Goal: Check status: Check status

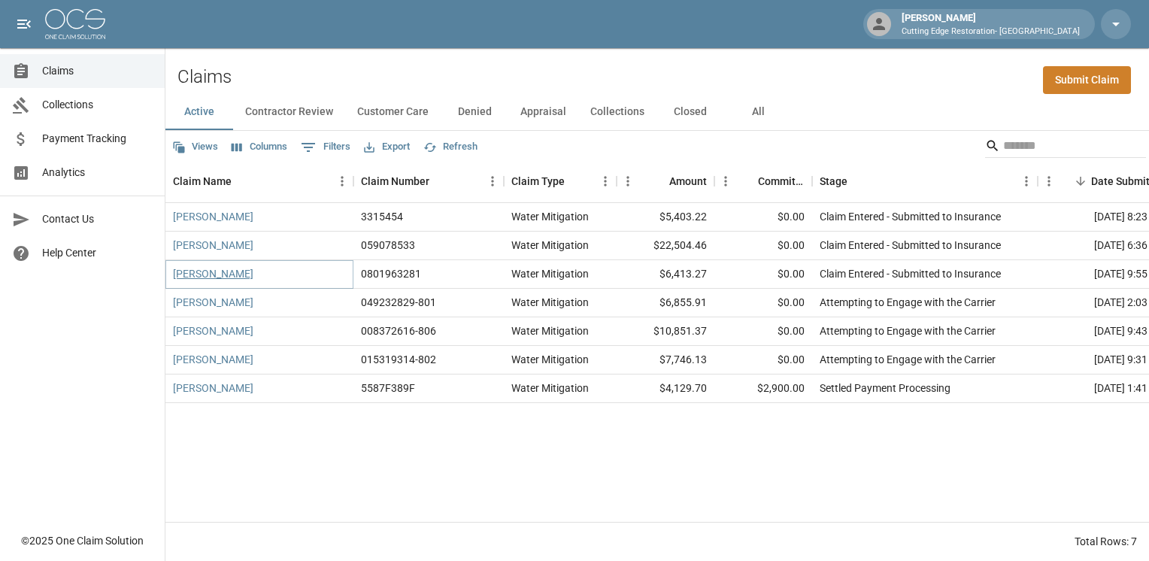
click at [202, 271] on link "[PERSON_NAME]" at bounding box center [213, 273] width 80 height 15
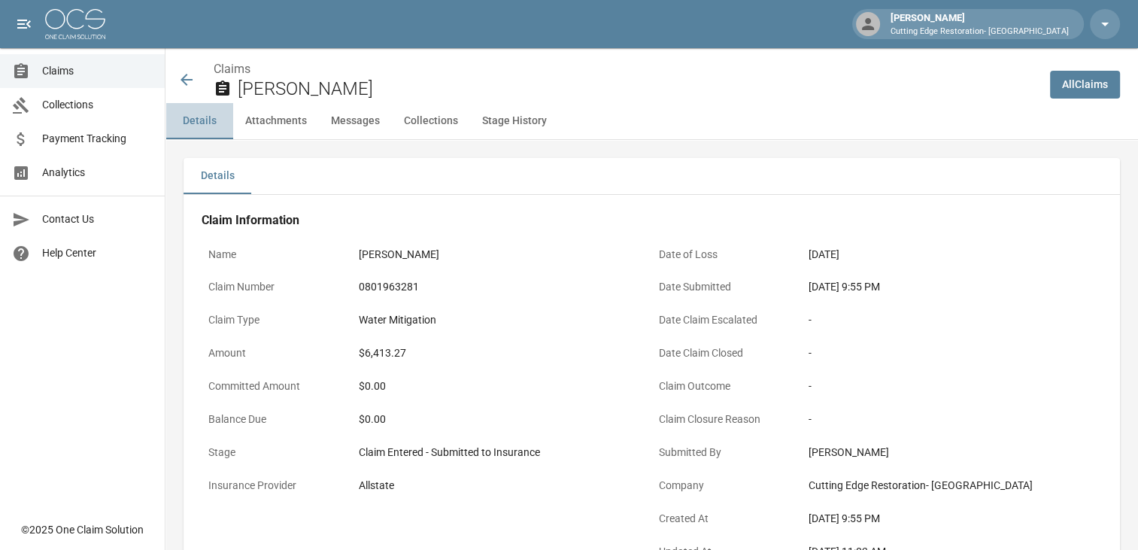
click at [193, 120] on button "Details" at bounding box center [199, 121] width 68 height 36
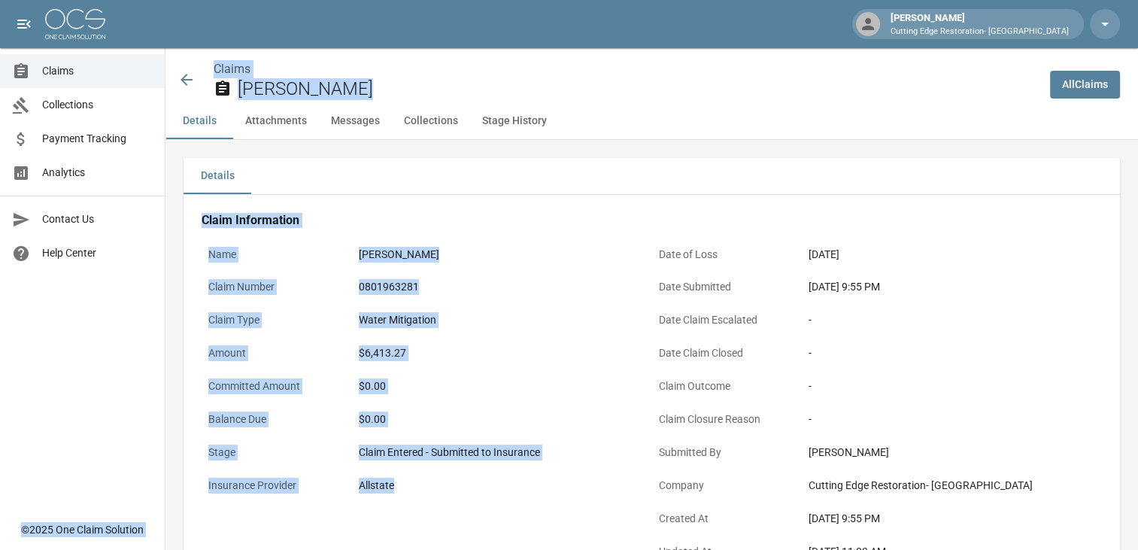
drag, startPoint x: 565, startPoint y: 528, endPoint x: 162, endPoint y: 48, distance: 627.0
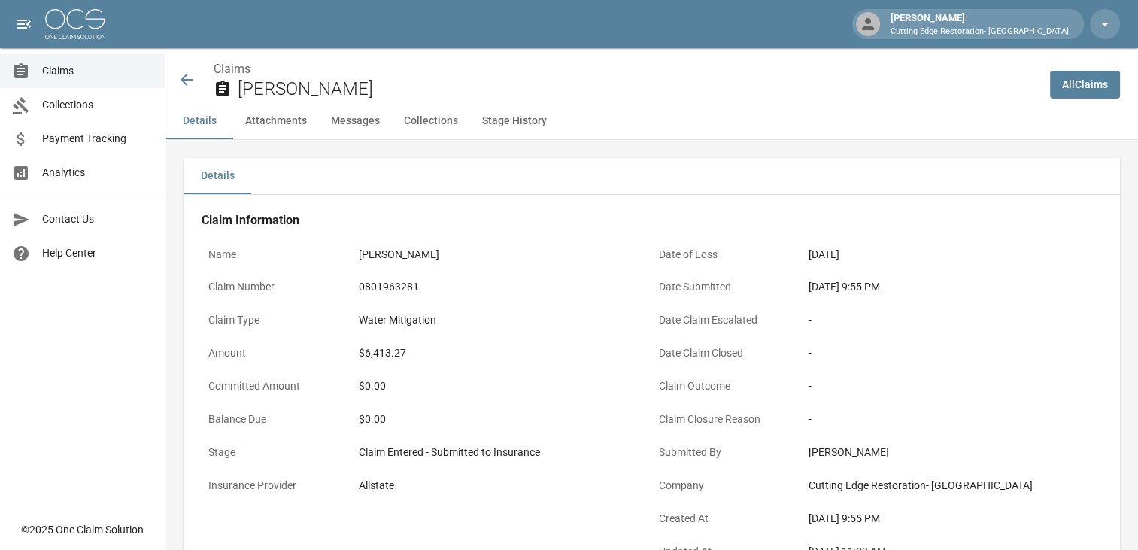
click at [959, 513] on div "[DATE] 9:55 PM" at bounding box center [951, 519] width 286 height 16
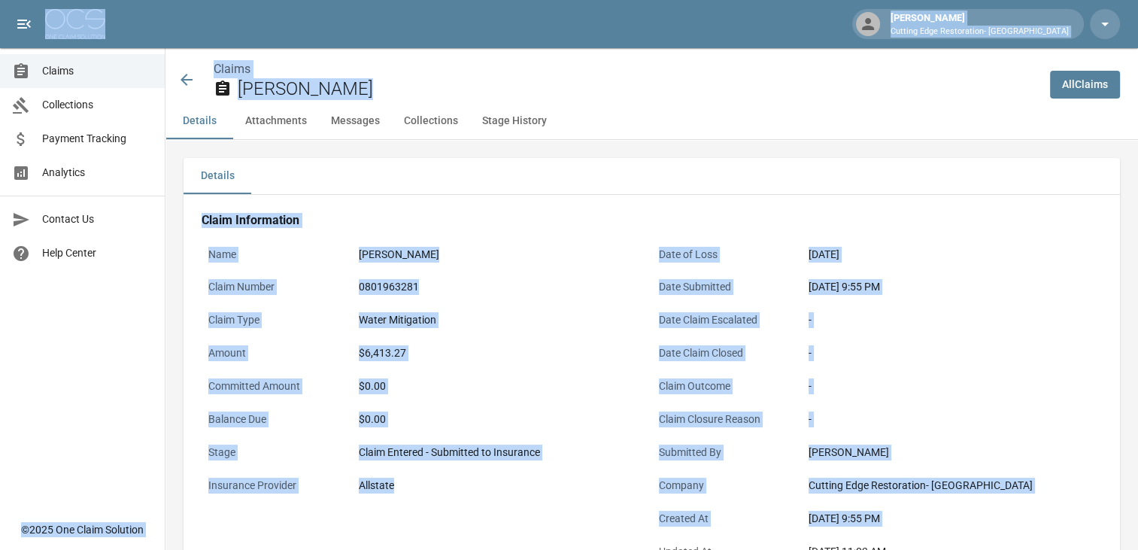
drag, startPoint x: 959, startPoint y: 513, endPoint x: 261, endPoint y: 20, distance: 855.1
drag, startPoint x: 261, startPoint y: 20, endPoint x: 214, endPoint y: 20, distance: 47.4
click at [214, 20] on div "[PERSON_NAME] Cutting Edge Restoration- [GEOGRAPHIC_DATA]" at bounding box center [569, 24] width 1138 height 48
click at [951, 523] on div "[DATE] 9:55 PM" at bounding box center [951, 519] width 286 height 16
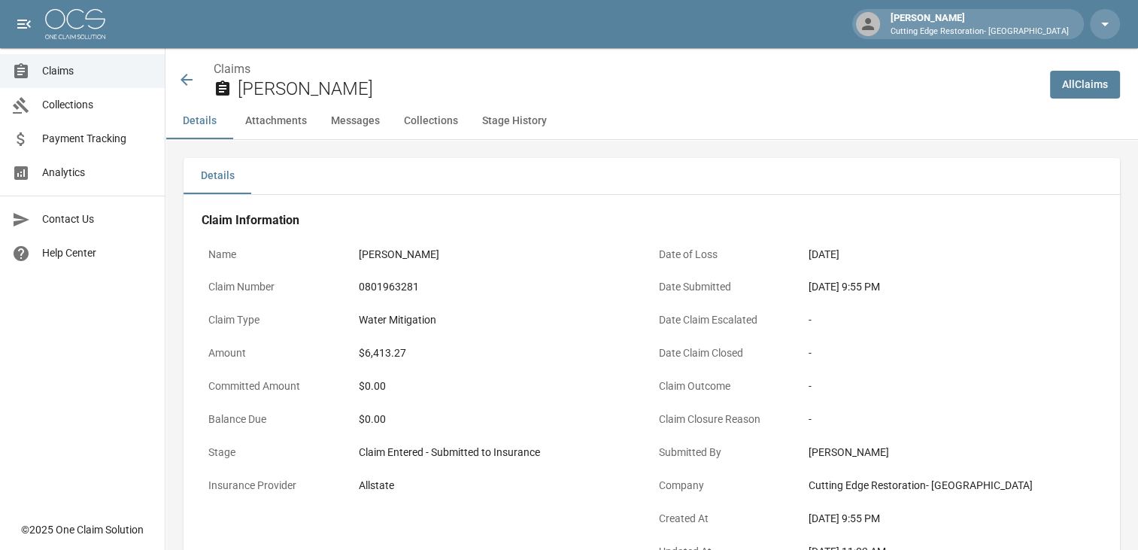
drag, startPoint x: 951, startPoint y: 523, endPoint x: 214, endPoint y: 20, distance: 892.7
click at [214, 20] on div "[PERSON_NAME] Cutting Edge Restoration- [GEOGRAPHIC_DATA]" at bounding box center [569, 24] width 1138 height 48
click at [296, 168] on div "Details" at bounding box center [651, 176] width 936 height 36
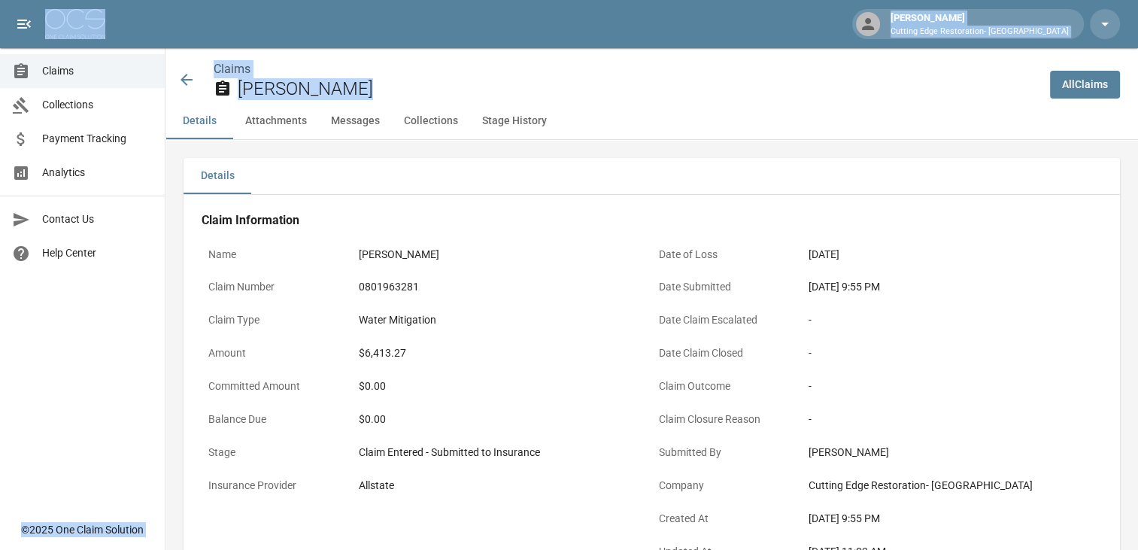
drag, startPoint x: 186, startPoint y: 18, endPoint x: 744, endPoint y: 175, distance: 580.3
click at [744, 175] on div "Details" at bounding box center [651, 176] width 936 height 36
click at [332, 179] on div "Details" at bounding box center [651, 176] width 936 height 36
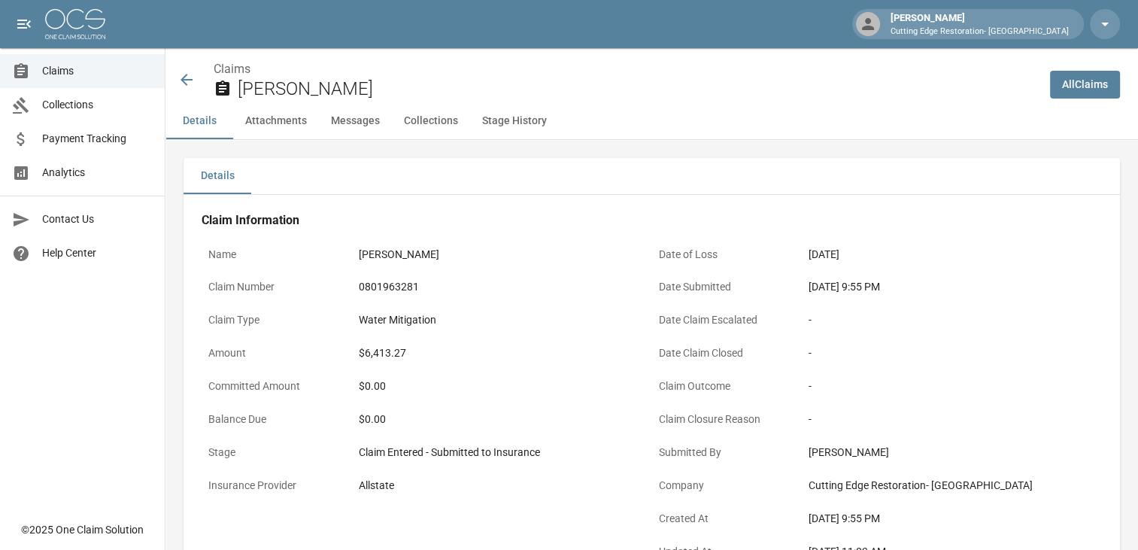
click at [283, 122] on button "Attachments" at bounding box center [276, 121] width 86 height 36
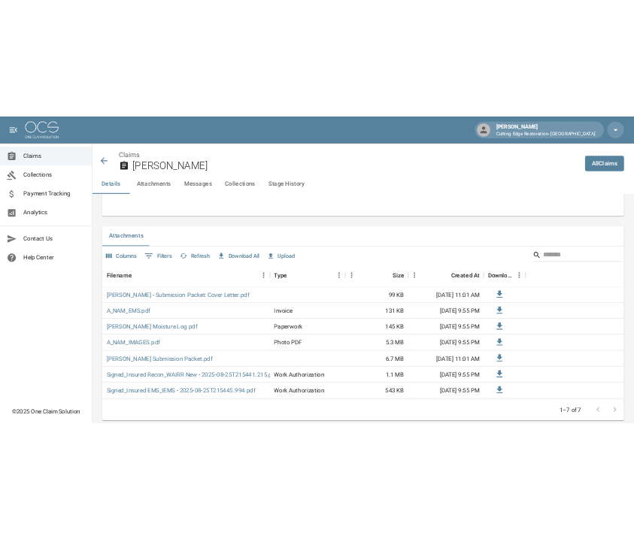
scroll to position [853, 0]
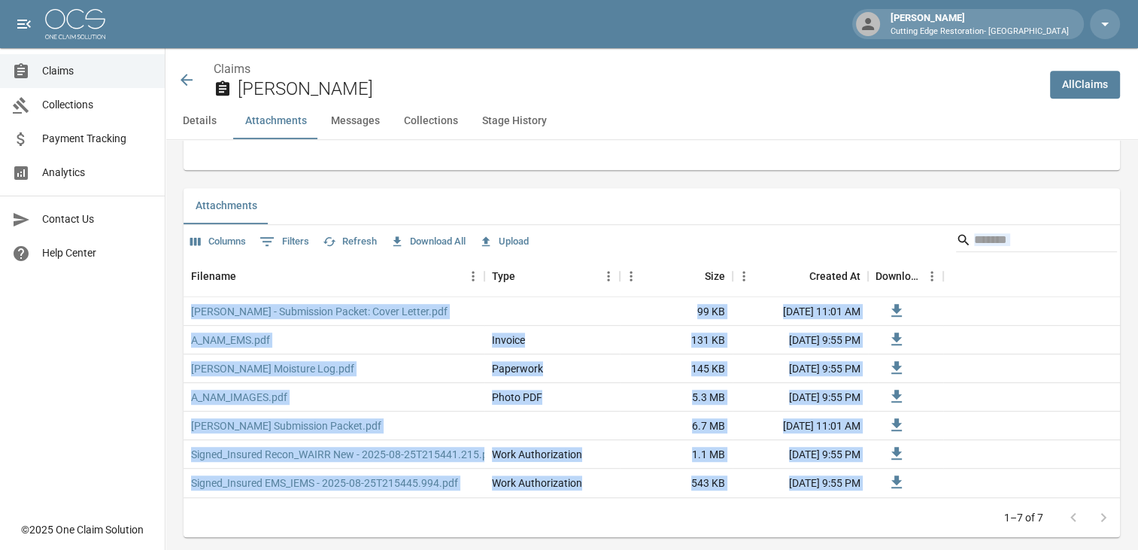
drag, startPoint x: 751, startPoint y: 507, endPoint x: 645, endPoint y: 111, distance: 410.2
click at [645, 111] on div "Claims [PERSON_NAME] All Claims Details Attachments Messages Collections Stage …" at bounding box center [651, 352] width 972 height 2314
drag, startPoint x: 645, startPoint y: 111, endPoint x: 588, endPoint y: 165, distance: 78.7
click at [169, 407] on div "Details Claim Information Name [PERSON_NAME] Claim Number 0801963281 Claim Type…" at bounding box center [642, 388] width 954 height 2204
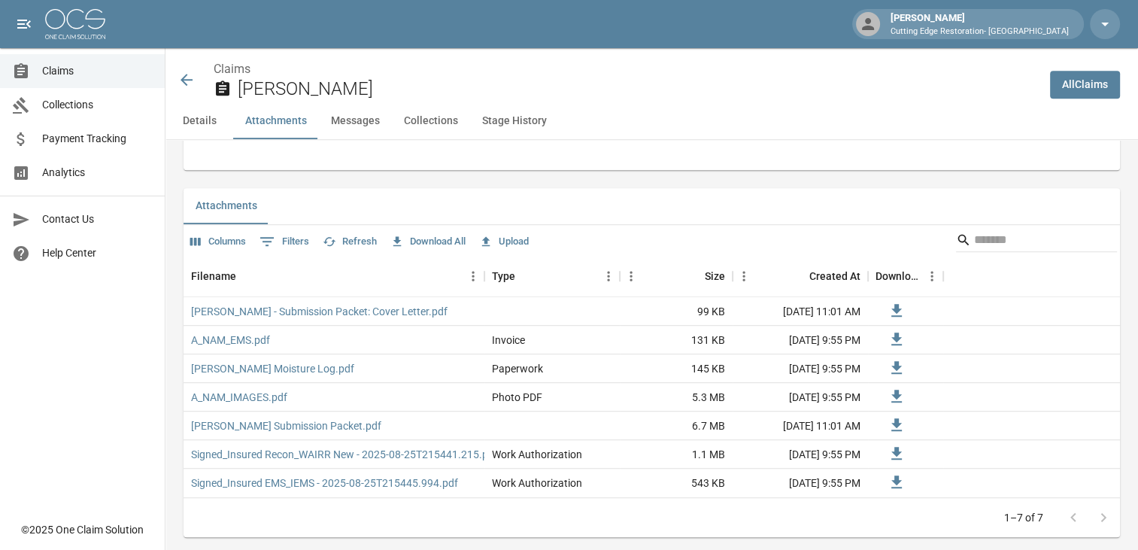
click at [171, 466] on div "Details Claim Information Name [PERSON_NAME] Claim Number 0801963281 Claim Type…" at bounding box center [642, 388] width 954 height 2204
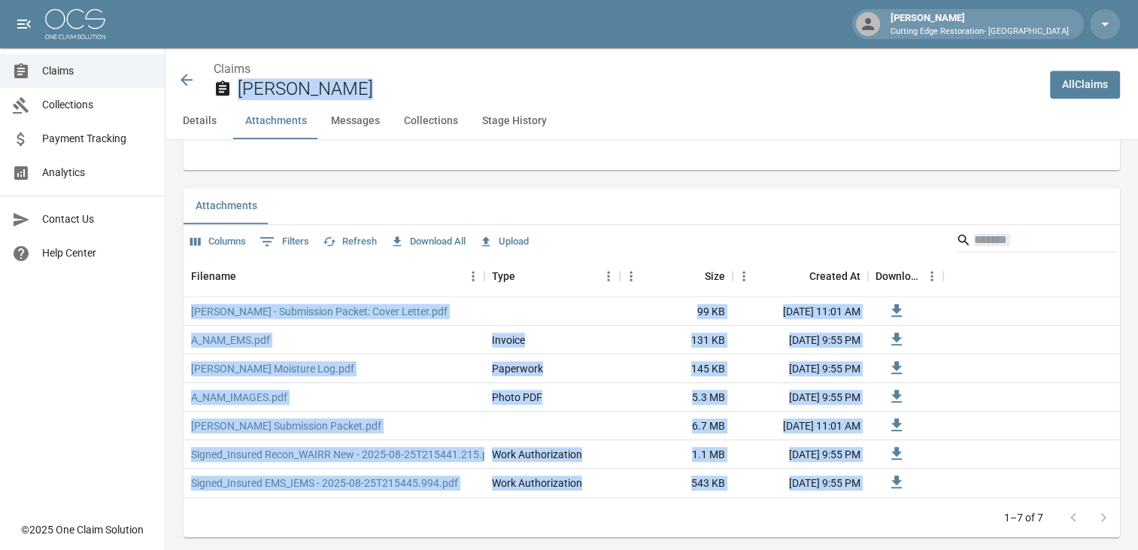
drag, startPoint x: 691, startPoint y: 515, endPoint x: 487, endPoint y: 59, distance: 499.8
click at [487, 59] on div "Claims [PERSON_NAME] All Claims Details Attachments Messages Collections Stage …" at bounding box center [651, 352] width 972 height 2314
drag, startPoint x: 487, startPoint y: 59, endPoint x: 384, endPoint y: 59, distance: 103.0
click at [384, 59] on div "Claims [PERSON_NAME]" at bounding box center [601, 75] width 872 height 55
click at [176, 319] on div "Details Claim Information Name [PERSON_NAME] Claim Number 0801963281 Claim Type…" at bounding box center [642, 388] width 954 height 2204
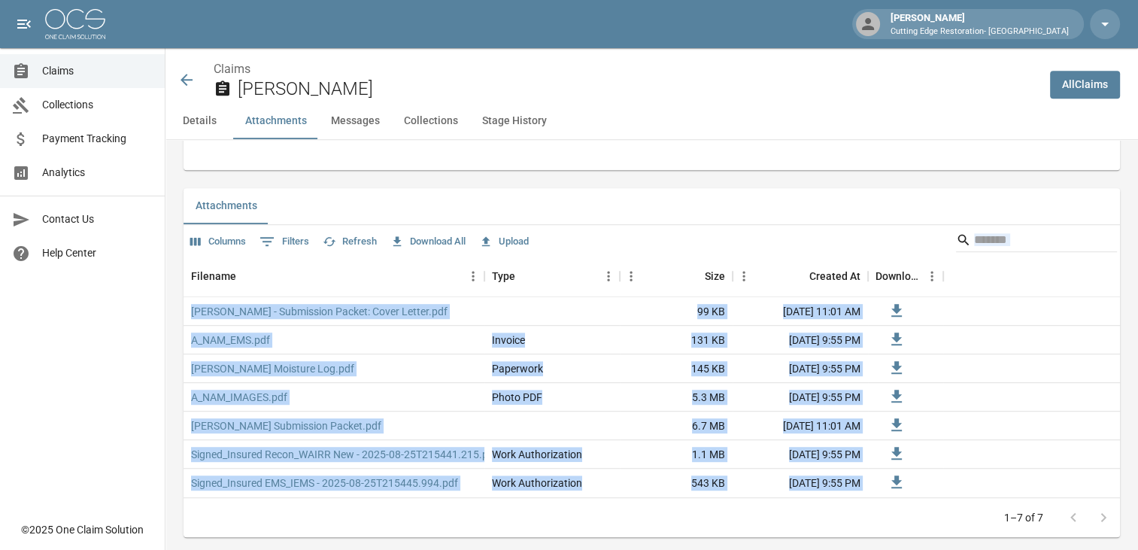
drag, startPoint x: 550, startPoint y: 515, endPoint x: 419, endPoint y: 165, distance: 374.3
click at [419, 165] on div "Details Claim Information Name [PERSON_NAME] Claim Number 0801963281 Claim Type…" at bounding box center [642, 388] width 954 height 2204
click at [244, 170] on div "Details Claim Information Name [PERSON_NAME] Claim Number 0801963281 Claim Type…" at bounding box center [642, 388] width 954 height 2204
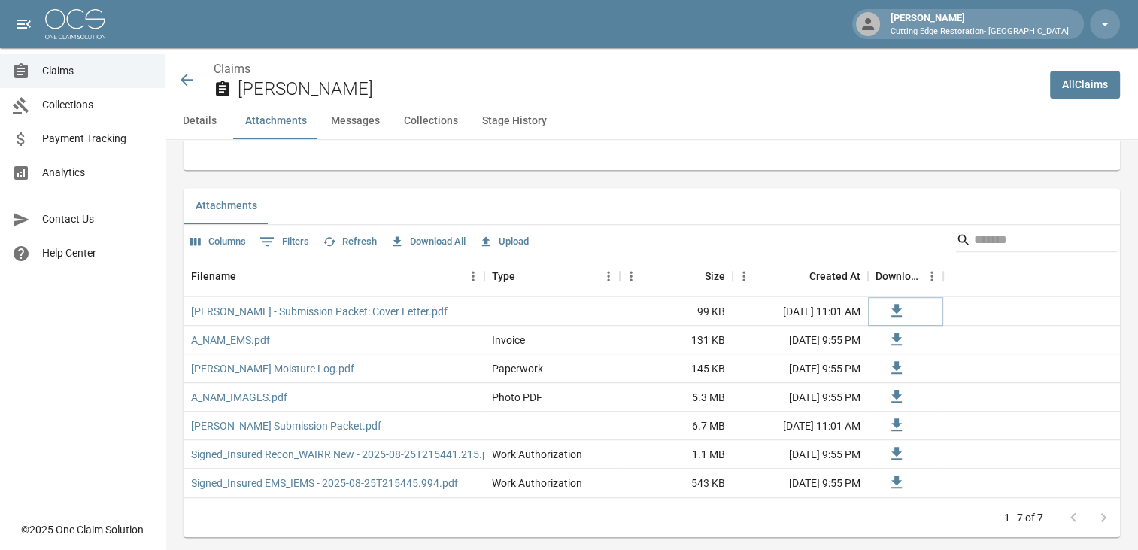
click at [898, 308] on icon at bounding box center [896, 310] width 18 height 18
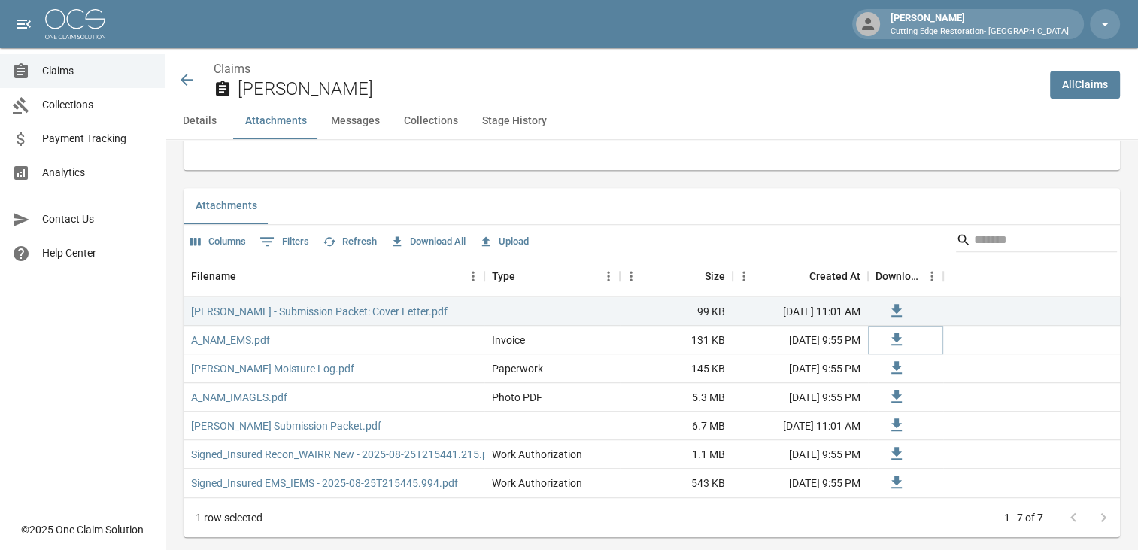
click at [899, 339] on icon at bounding box center [896, 339] width 18 height 18
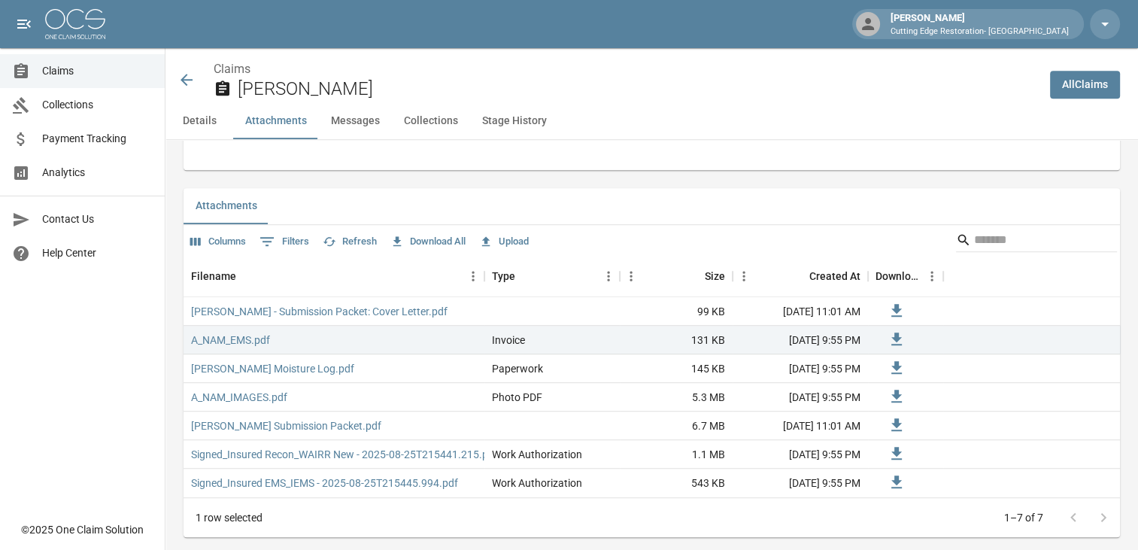
drag, startPoint x: 1107, startPoint y: 0, endPoint x: 662, endPoint y: 73, distance: 450.3
click at [662, 73] on ol "Claims" at bounding box center [626, 69] width 824 height 18
